Goal: Task Accomplishment & Management: Use online tool/utility

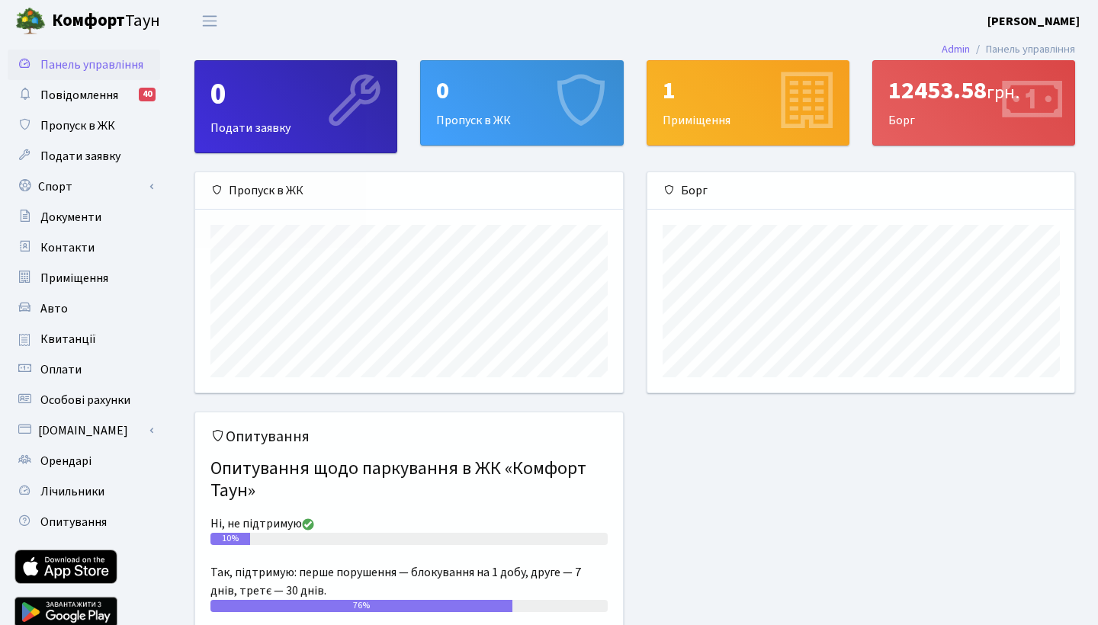
scroll to position [220, 427]
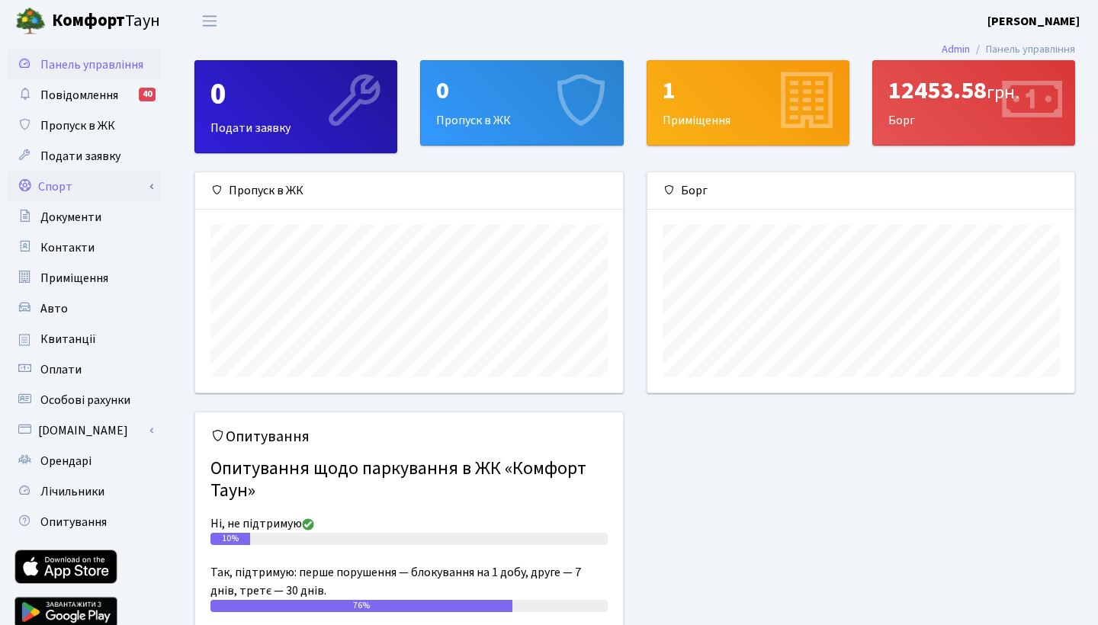
click at [66, 181] on link "Спорт" at bounding box center [84, 187] width 153 height 31
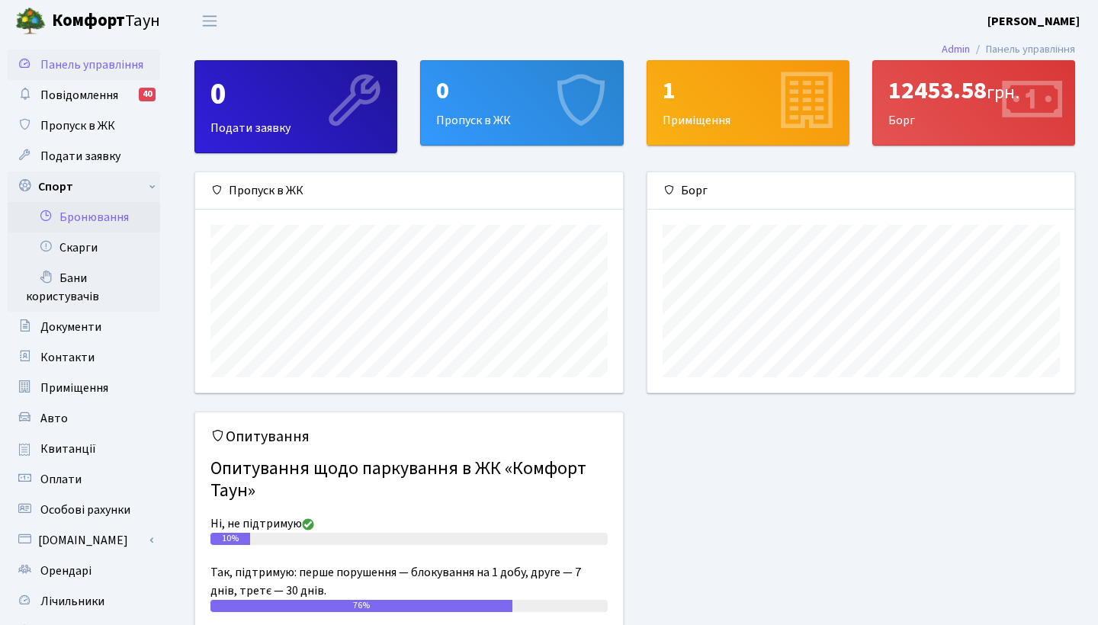
click at [101, 217] on link "Бронювання" at bounding box center [84, 217] width 153 height 31
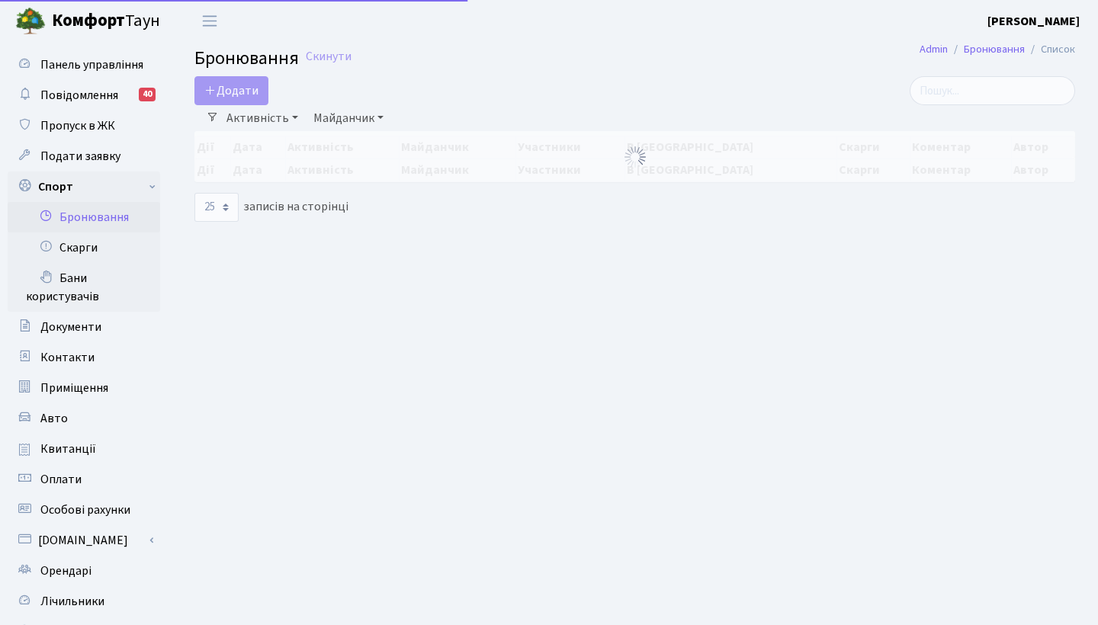
select select "25"
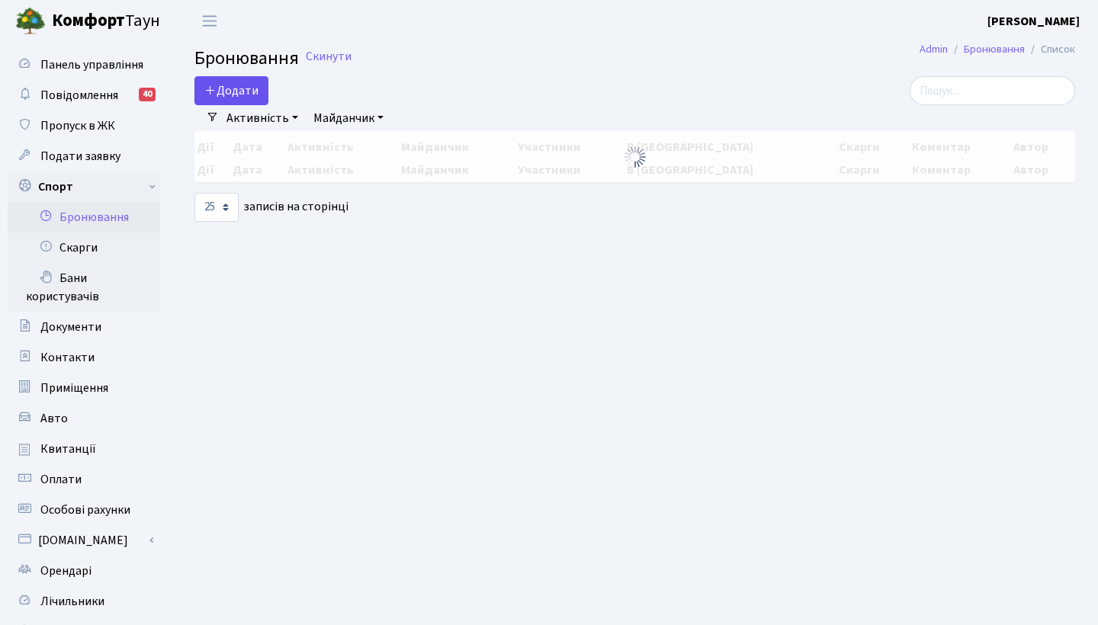
click at [243, 90] on button "Додати" at bounding box center [231, 90] width 74 height 29
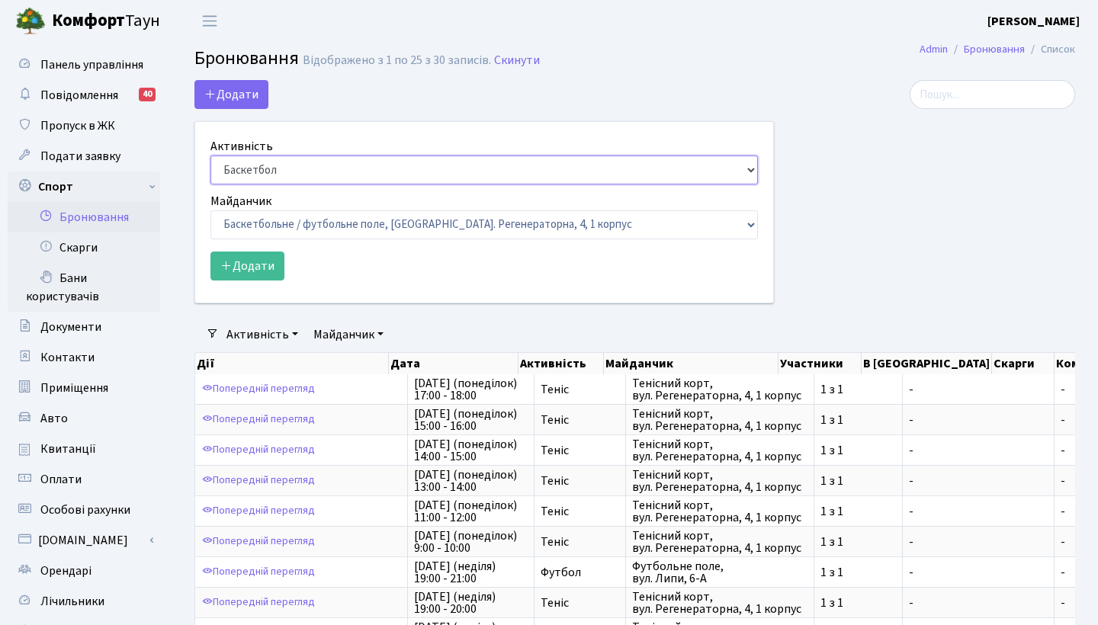
select select "1"
click at [262, 257] on button "Додати" at bounding box center [247, 266] width 74 height 29
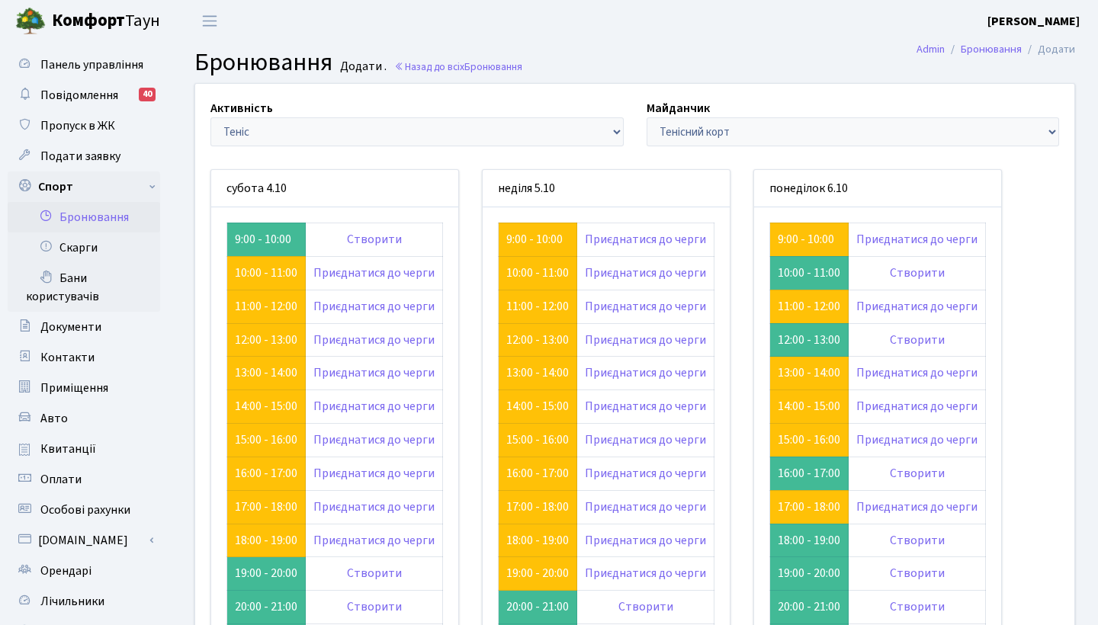
scroll to position [56, 0]
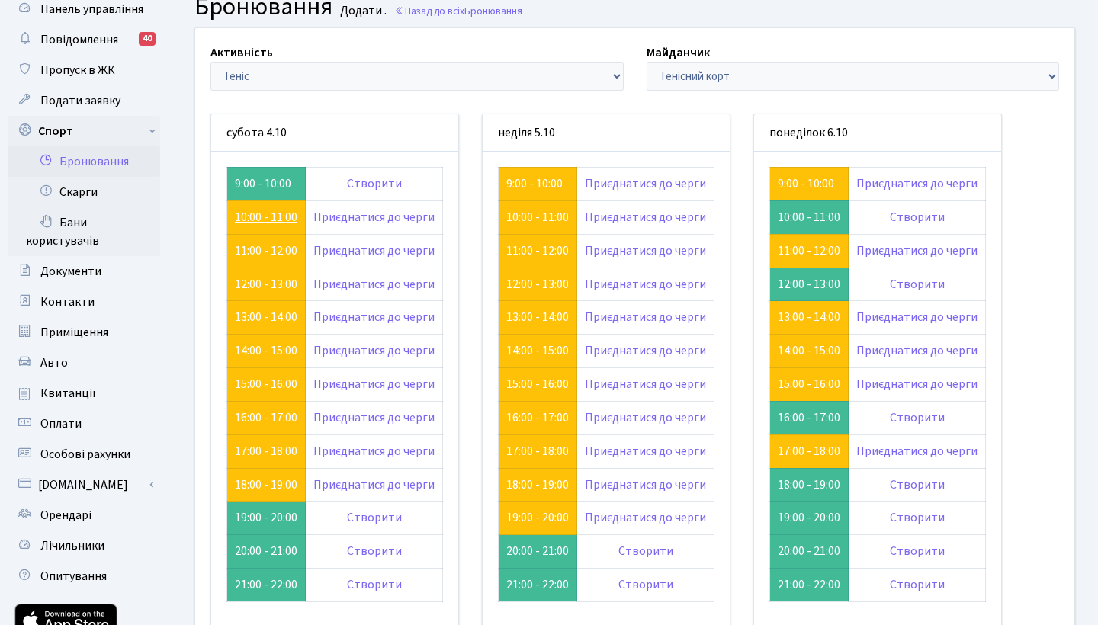
click at [257, 215] on link "10:00 - 11:00" at bounding box center [266, 217] width 63 height 17
